Goal: Information Seeking & Learning: Learn about a topic

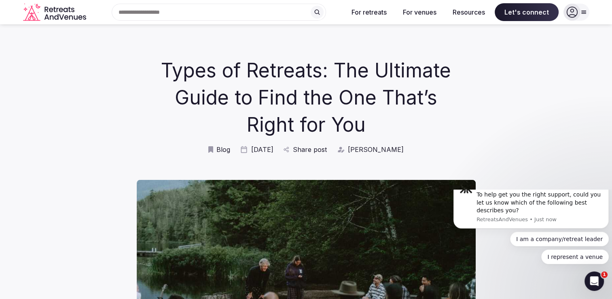
click at [228, 152] on span "Blog" at bounding box center [224, 149] width 14 height 9
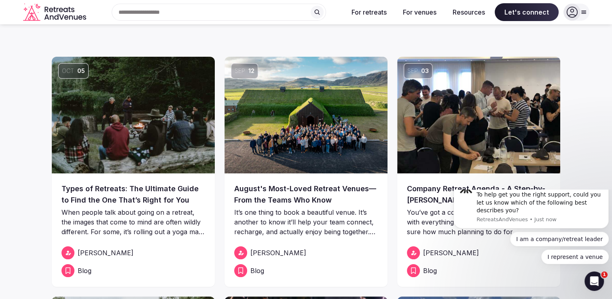
click at [140, 196] on link "Types of Retreats: The Ultimate Guide to Find the One That’s Right for You" at bounding box center [134, 194] width 144 height 23
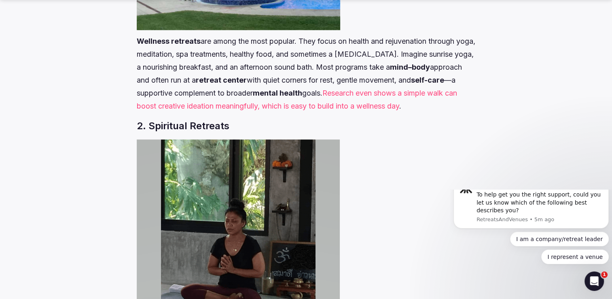
scroll to position [1039, 0]
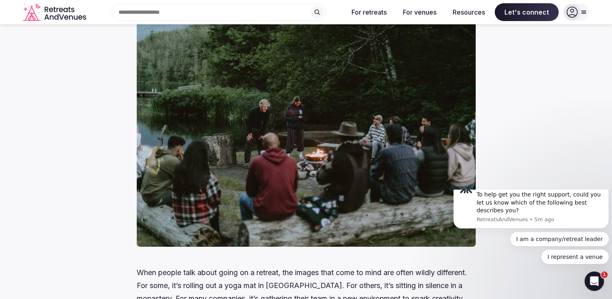
scroll to position [159, 0]
